Goal: Check status: Check status

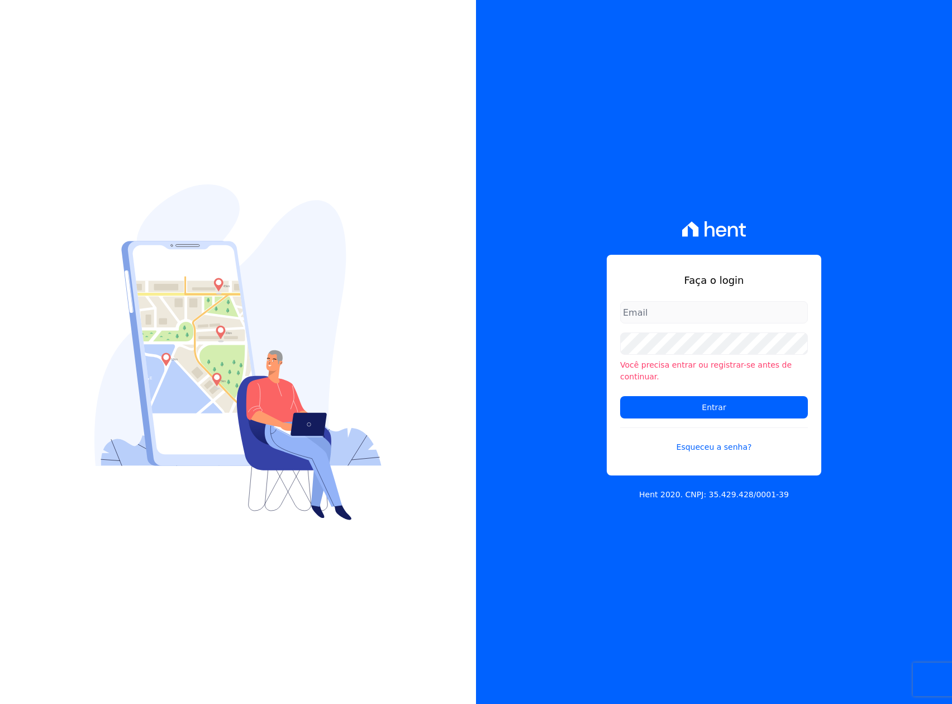
click at [692, 318] on input "email" at bounding box center [714, 312] width 188 height 22
type input "[PERSON_NAME][EMAIL_ADDRESS][DOMAIN_NAME]"
click at [620, 396] on input "Entrar" at bounding box center [714, 407] width 188 height 22
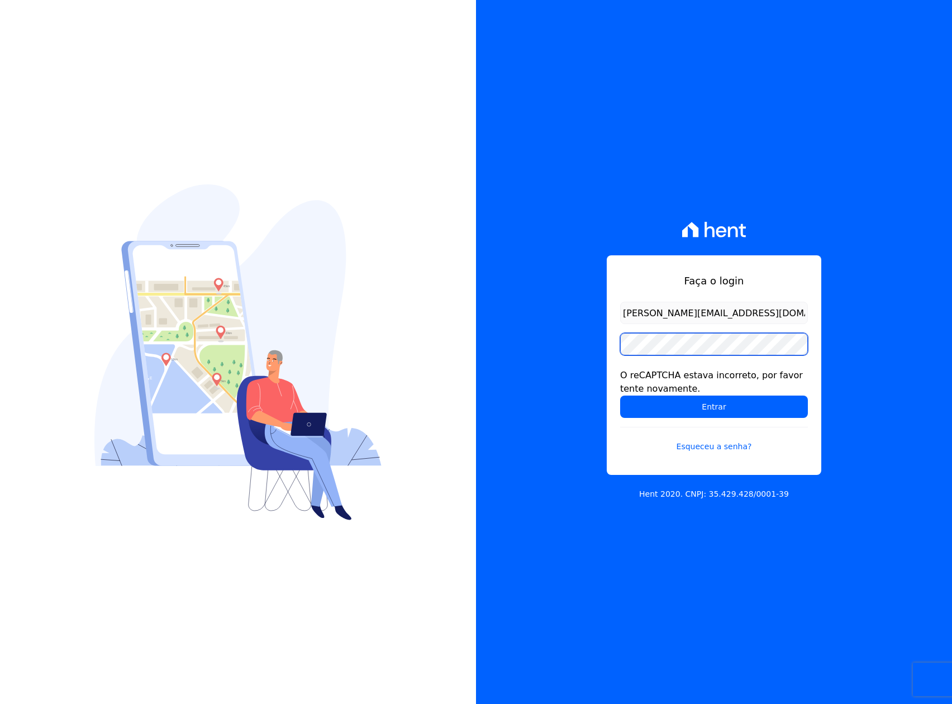
click at [620, 396] on input "Entrar" at bounding box center [714, 407] width 188 height 22
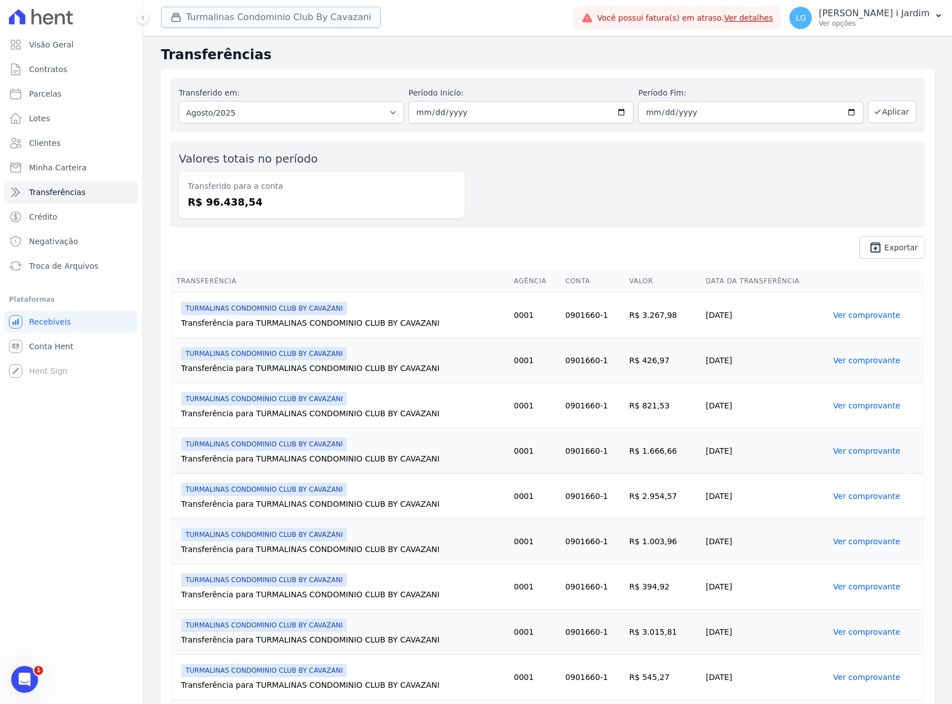
click at [253, 17] on button "Turmalinas Condominio Club By Cavazani" at bounding box center [271, 17] width 220 height 21
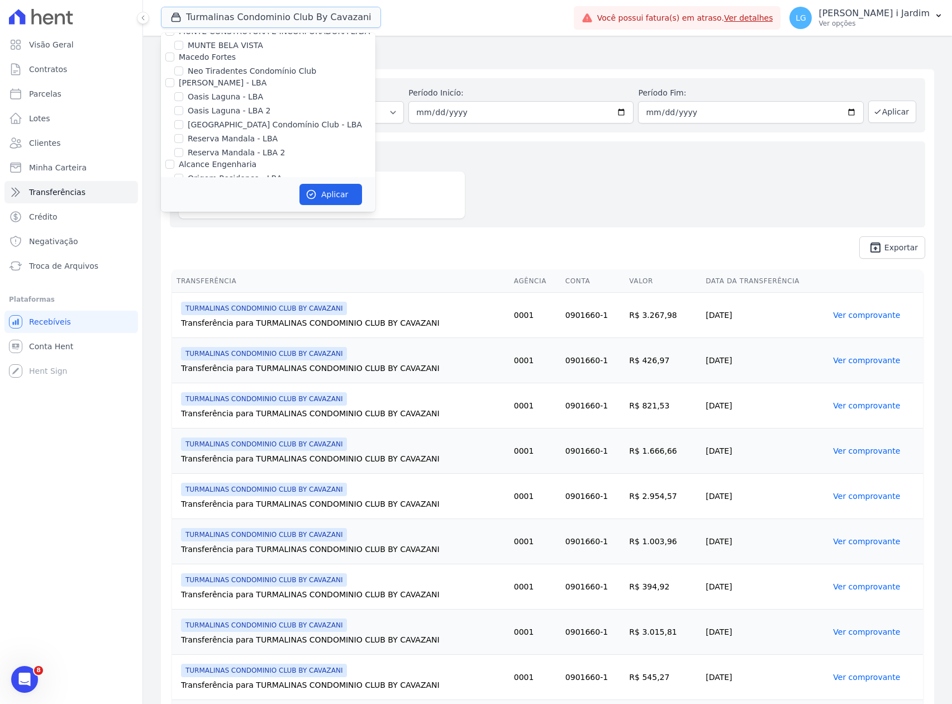
scroll to position [2256, 0]
click at [227, 170] on label "TURMALINAS CONDOMINIO CLUB BY CAVAZANI" at bounding box center [279, 176] width 183 height 12
click at [183, 172] on input "TURMALINAS CONDOMINIO CLUB BY CAVAZANI" at bounding box center [178, 176] width 9 height 9
checkbox input "false"
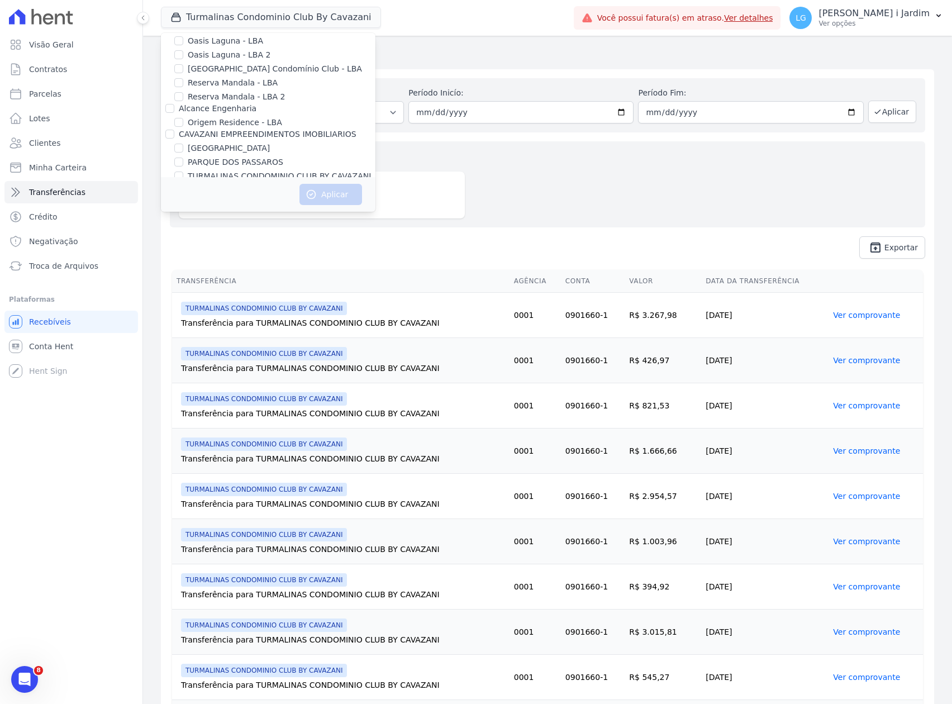
scroll to position [0, 0]
click at [174, 43] on div "Trapisa Engenharia" at bounding box center [268, 48] width 215 height 12
click at [213, 50] on label "Trapisa Engenharia" at bounding box center [216, 47] width 75 height 9
click at [174, 50] on input "Trapisa Engenharia" at bounding box center [169, 47] width 9 height 9
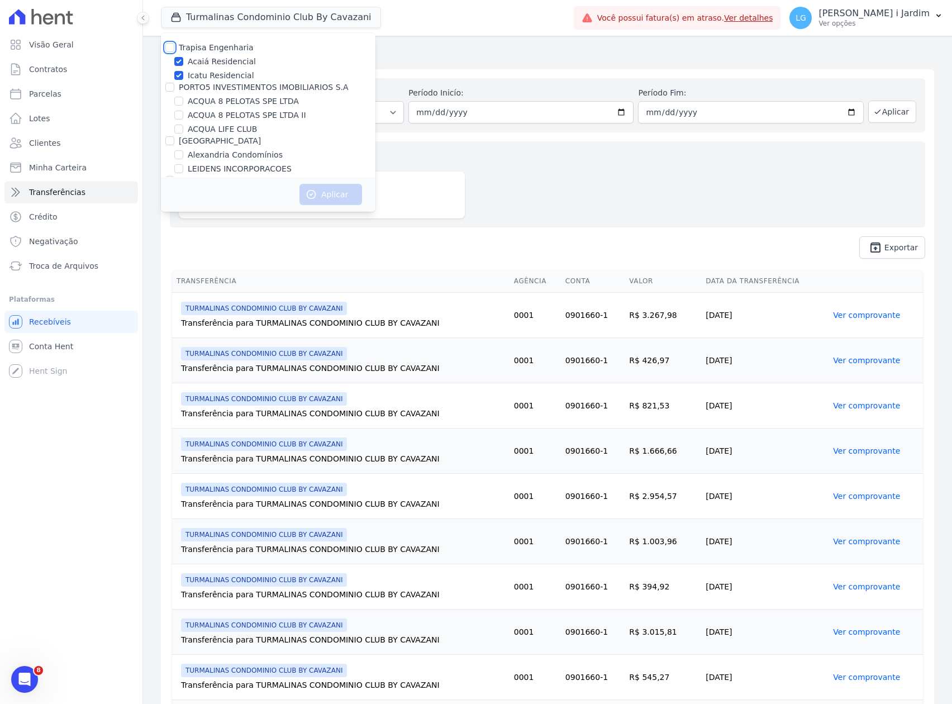
checkbox input "true"
click at [328, 193] on button "Aplicar" at bounding box center [330, 194] width 63 height 21
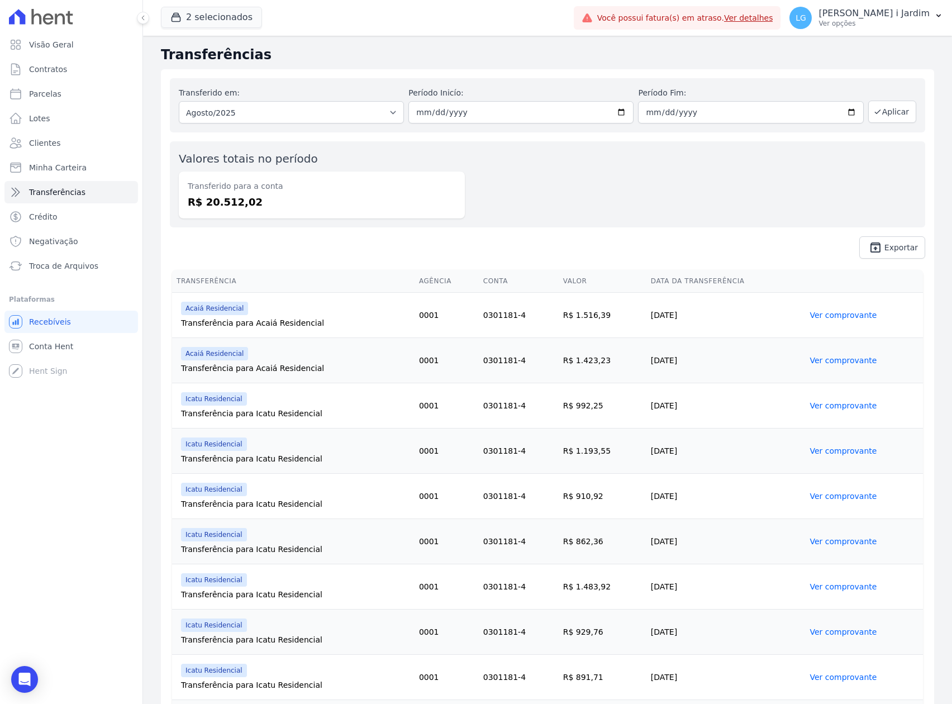
click at [223, 198] on dd "R$ 20.512,02" at bounding box center [322, 201] width 268 height 15
copy dd "20.512,02"
click at [322, 224] on div "Valores totais no período Transferido para a conta R$ 20.512,02" at bounding box center [547, 184] width 755 height 86
click at [209, 260] on div "Transferido em: Todos os meses Fevereiro/2024 Março/2024 Abril/2024 Maio/2024 J…" at bounding box center [547, 168] width 773 height 198
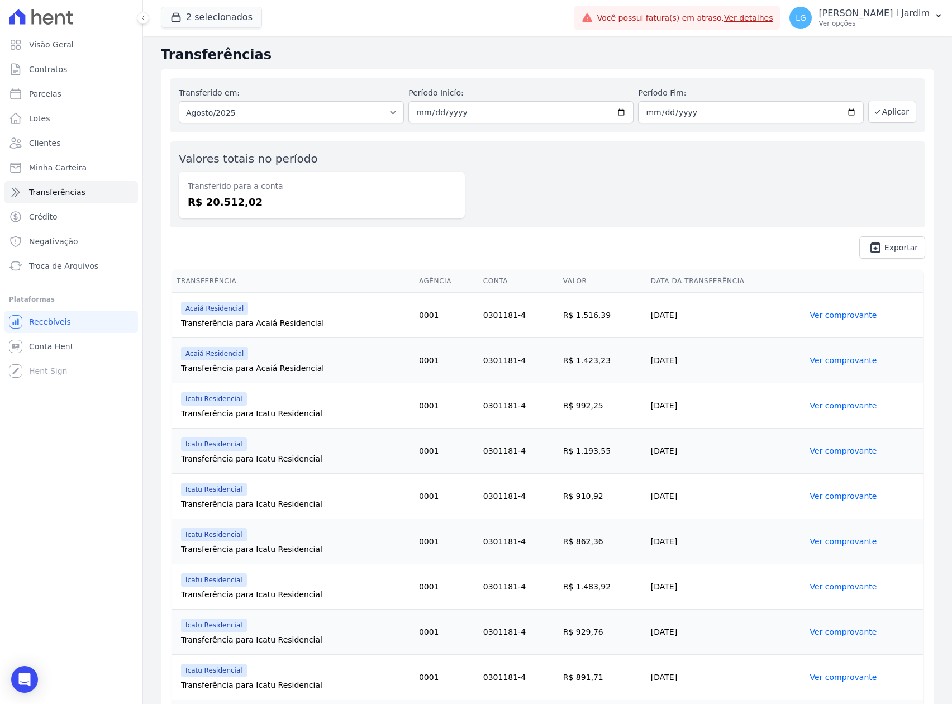
click at [240, 206] on dd "R$ 20.512,02" at bounding box center [322, 201] width 268 height 15
drag, startPoint x: 240, startPoint y: 206, endPoint x: 239, endPoint y: 217, distance: 11.8
click at [240, 206] on dd "R$ 20.512,02" at bounding box center [322, 201] width 268 height 15
click at [235, 246] on span "unarchive Exportar" at bounding box center [547, 247] width 755 height 22
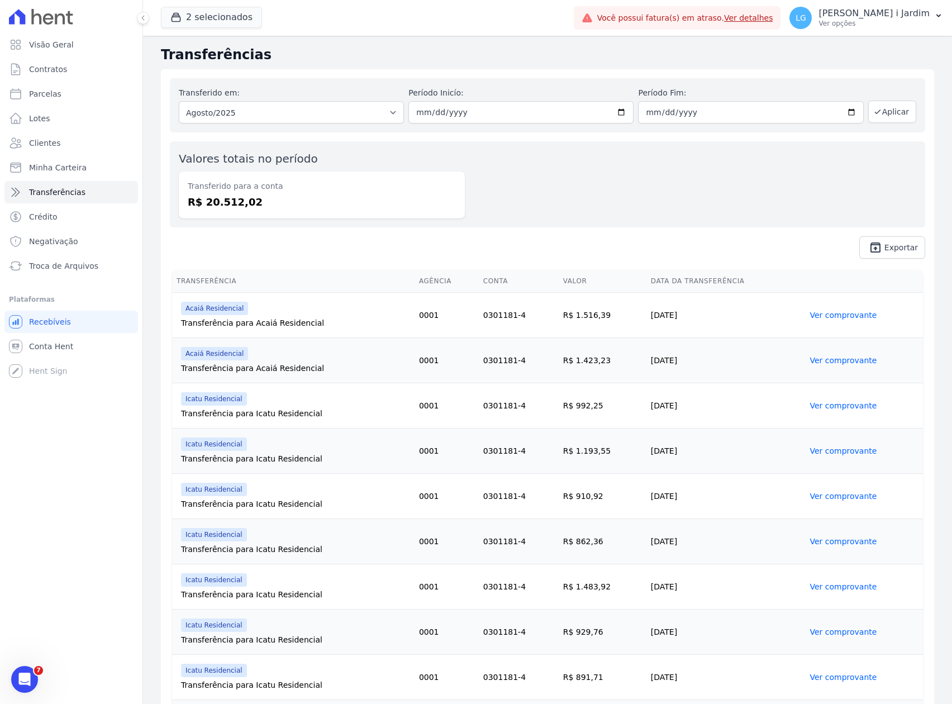
drag, startPoint x: 284, startPoint y: 207, endPoint x: 162, endPoint y: 184, distance: 123.8
click at [135, 172] on div "Visão Geral Contratos [GEOGRAPHIC_DATA] Lotes Clientes Minha Carteira Transferê…" at bounding box center [476, 352] width 952 height 704
click at [164, 186] on div "Transferido em: Todos os meses Fevereiro/2024 Março/2024 Abril/2024 Maio/2024 J…" at bounding box center [547, 168] width 773 height 198
drag, startPoint x: 184, startPoint y: 159, endPoint x: 253, endPoint y: 216, distance: 88.8
click at [251, 216] on div "Valores totais no período Transferido para a conta R$ 20.512,02" at bounding box center [322, 184] width 286 height 68
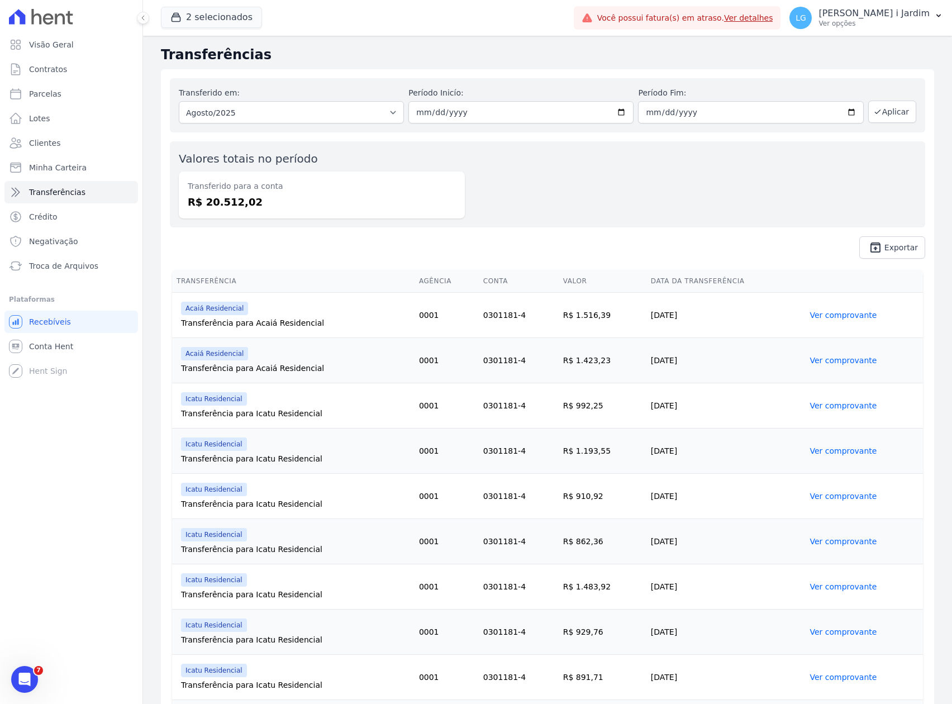
click at [263, 216] on div "Transferido para a conta R$ 20.512,02" at bounding box center [322, 195] width 286 height 47
drag, startPoint x: 254, startPoint y: 213, endPoint x: 161, endPoint y: 155, distance: 109.4
click at [161, 155] on div "Transferido em: Todos os meses Fevereiro/2024 Março/2024 Abril/2024 Maio/2024 J…" at bounding box center [547, 168] width 773 height 198
click at [202, 220] on div "Valores totais no período Transferido para a conta R$ 20.512,02" at bounding box center [547, 184] width 755 height 86
